Goal: Find specific page/section: Find specific page/section

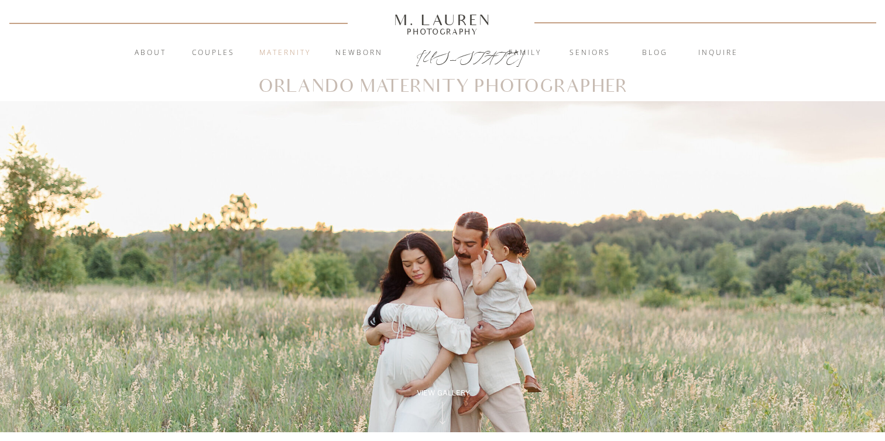
click at [281, 56] on nav "Maternity" at bounding box center [285, 53] width 63 height 12
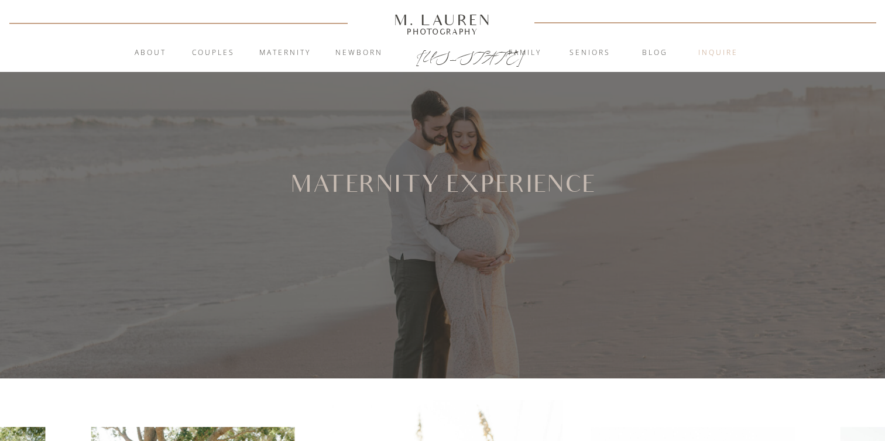
click at [724, 51] on nav "inquire" at bounding box center [718, 53] width 63 height 12
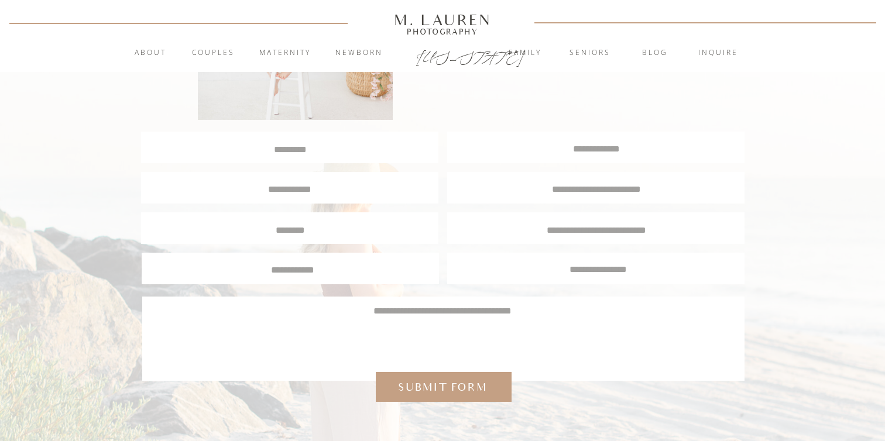
scroll to position [299, 0]
